Goal: Submit feedback/report problem

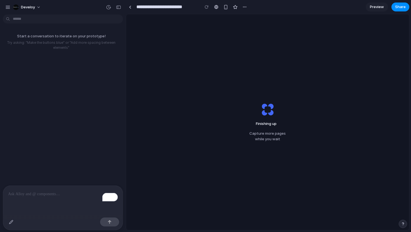
click at [100, 96] on div "Start a conversation to iterate on your prototype! Try asking: "Make the button…" at bounding box center [61, 101] width 122 height 169
